Goal: Information Seeking & Learning: Learn about a topic

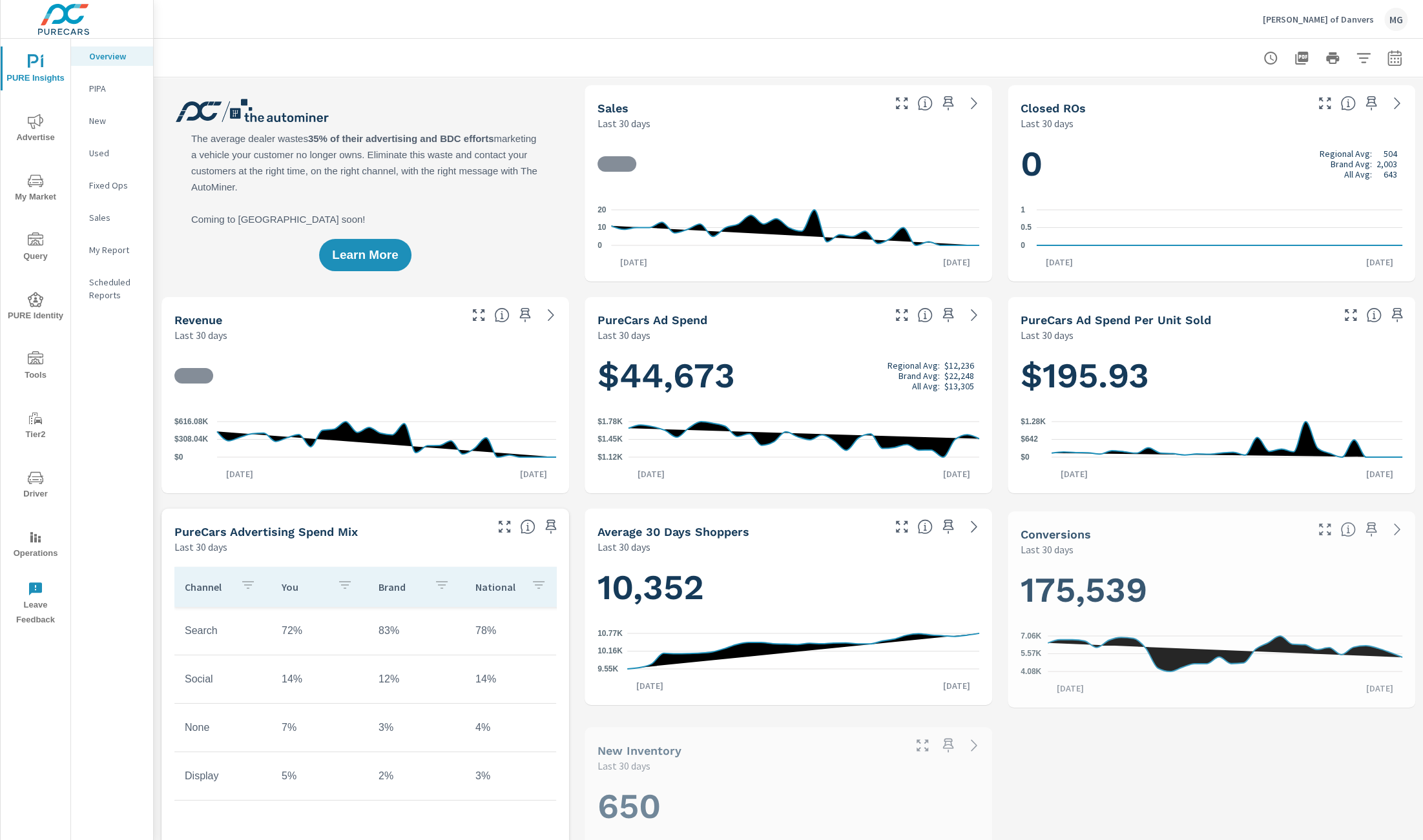
scroll to position [1, 0]
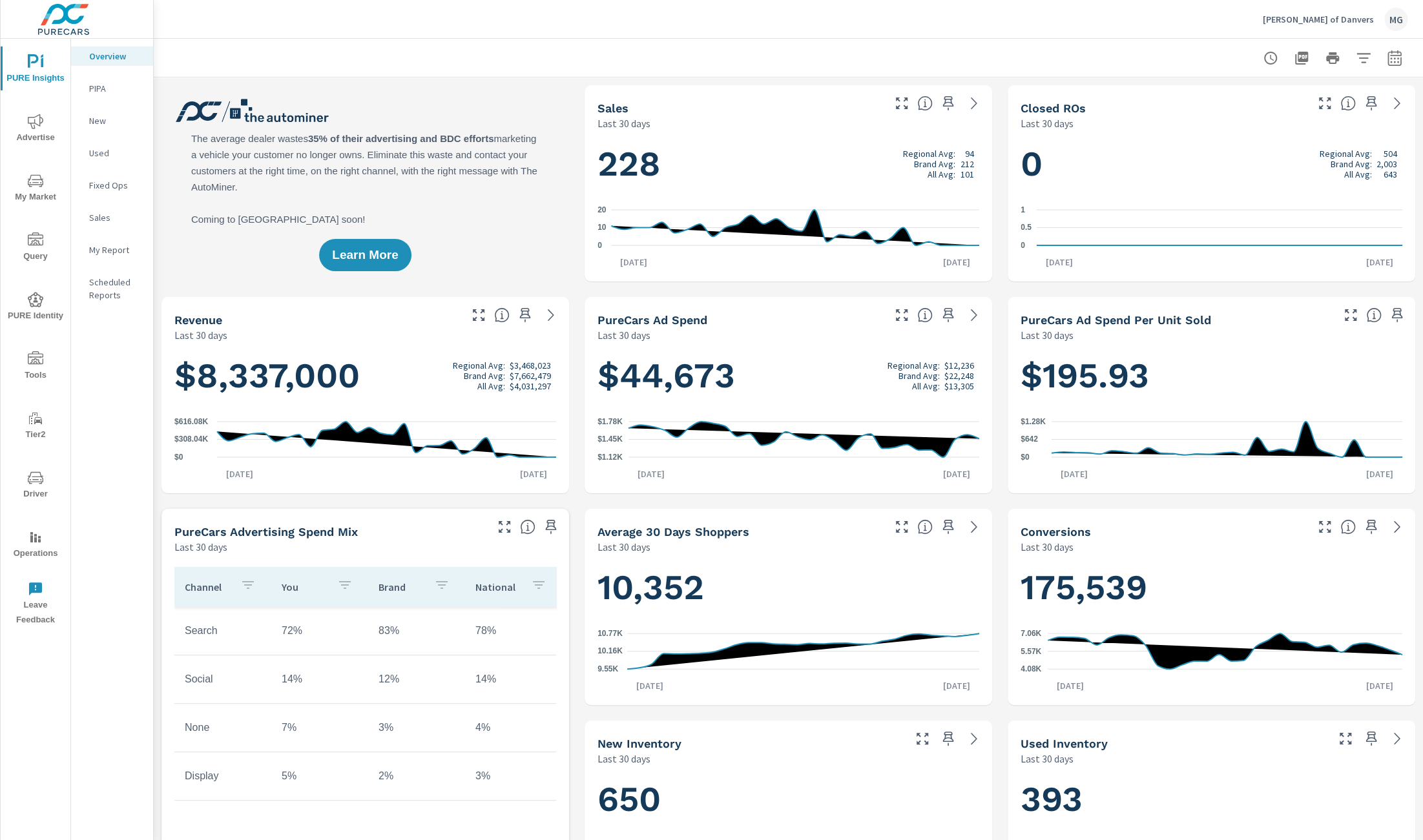
click at [37, 182] on icon "nav menu" at bounding box center [35, 182] width 7 height 1
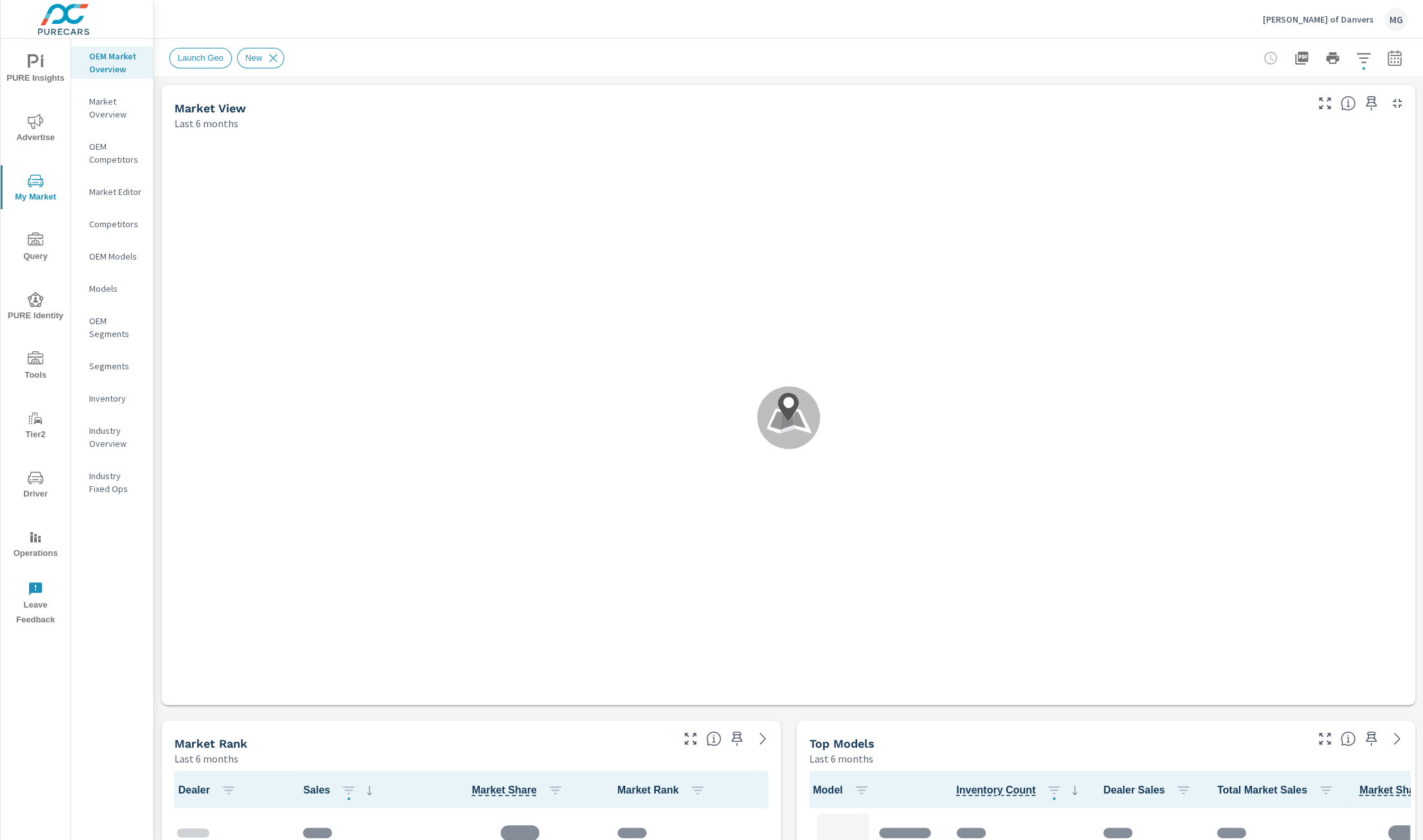
click at [110, 115] on p "Market Overview" at bounding box center [116, 107] width 53 height 26
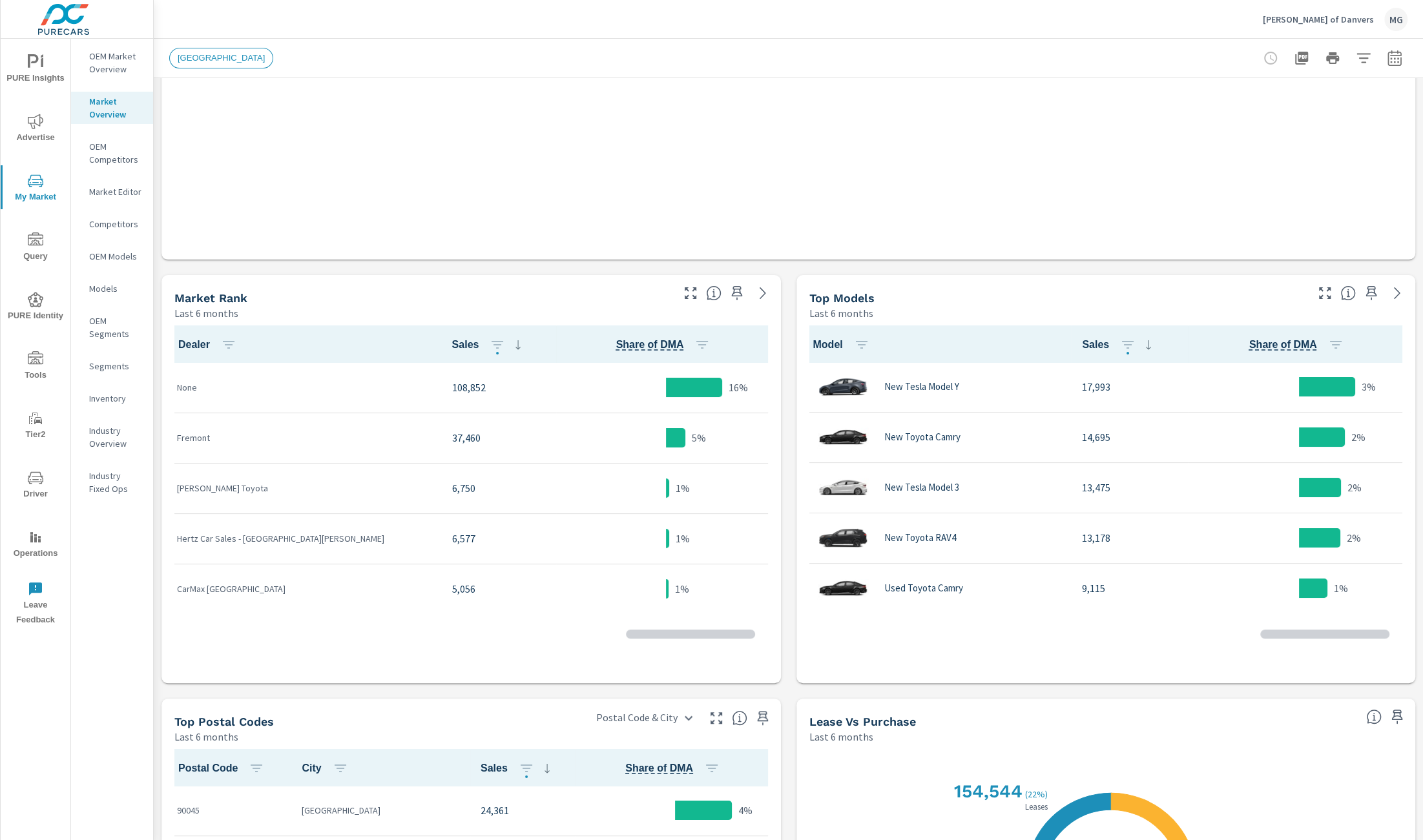
scroll to position [1, 0]
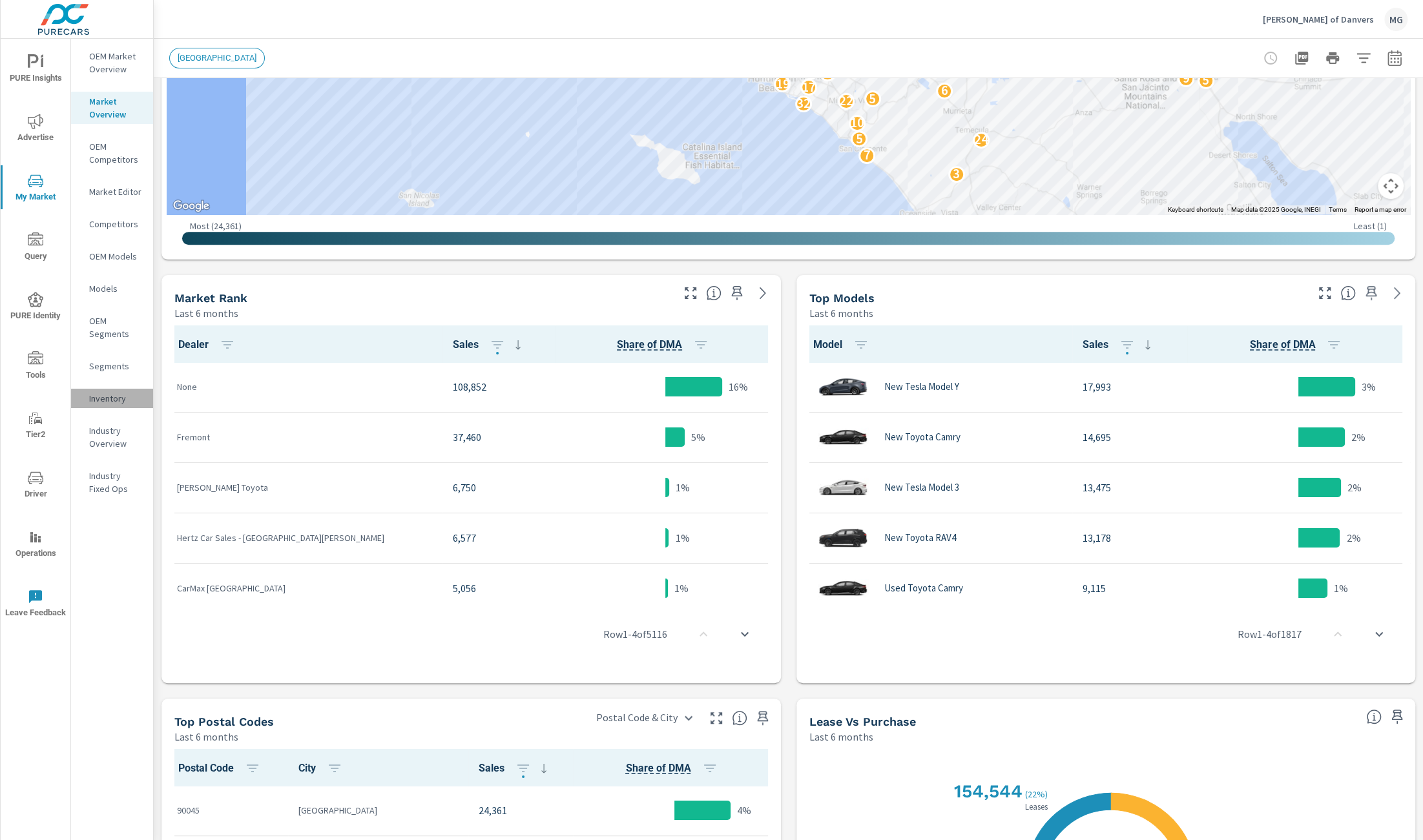
click at [113, 396] on p "Inventory" at bounding box center [116, 398] width 53 height 13
